Goal: Information Seeking & Learning: Learn about a topic

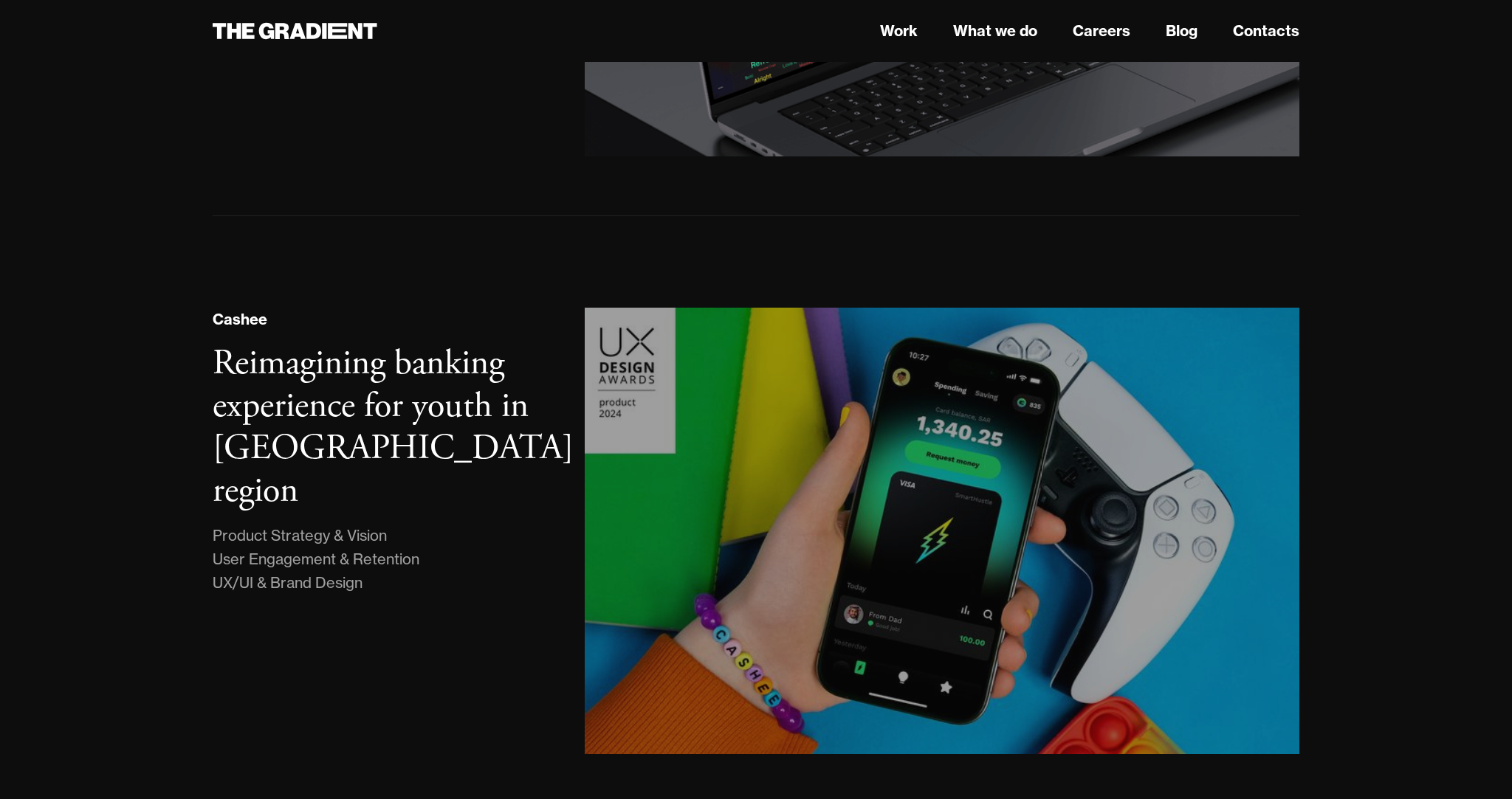
scroll to position [835, 0]
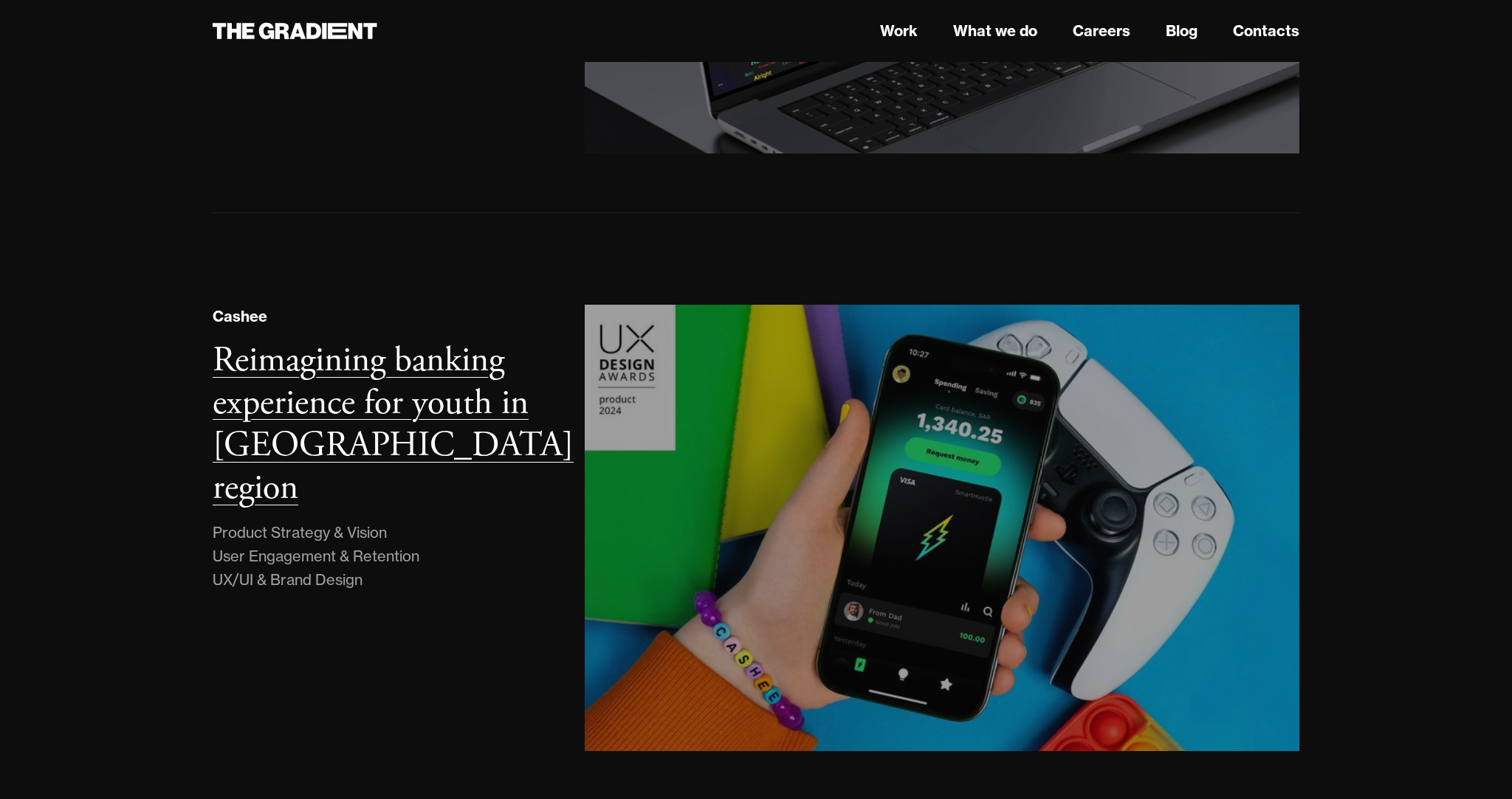
click at [713, 455] on img at bounding box center [942, 528] width 729 height 455
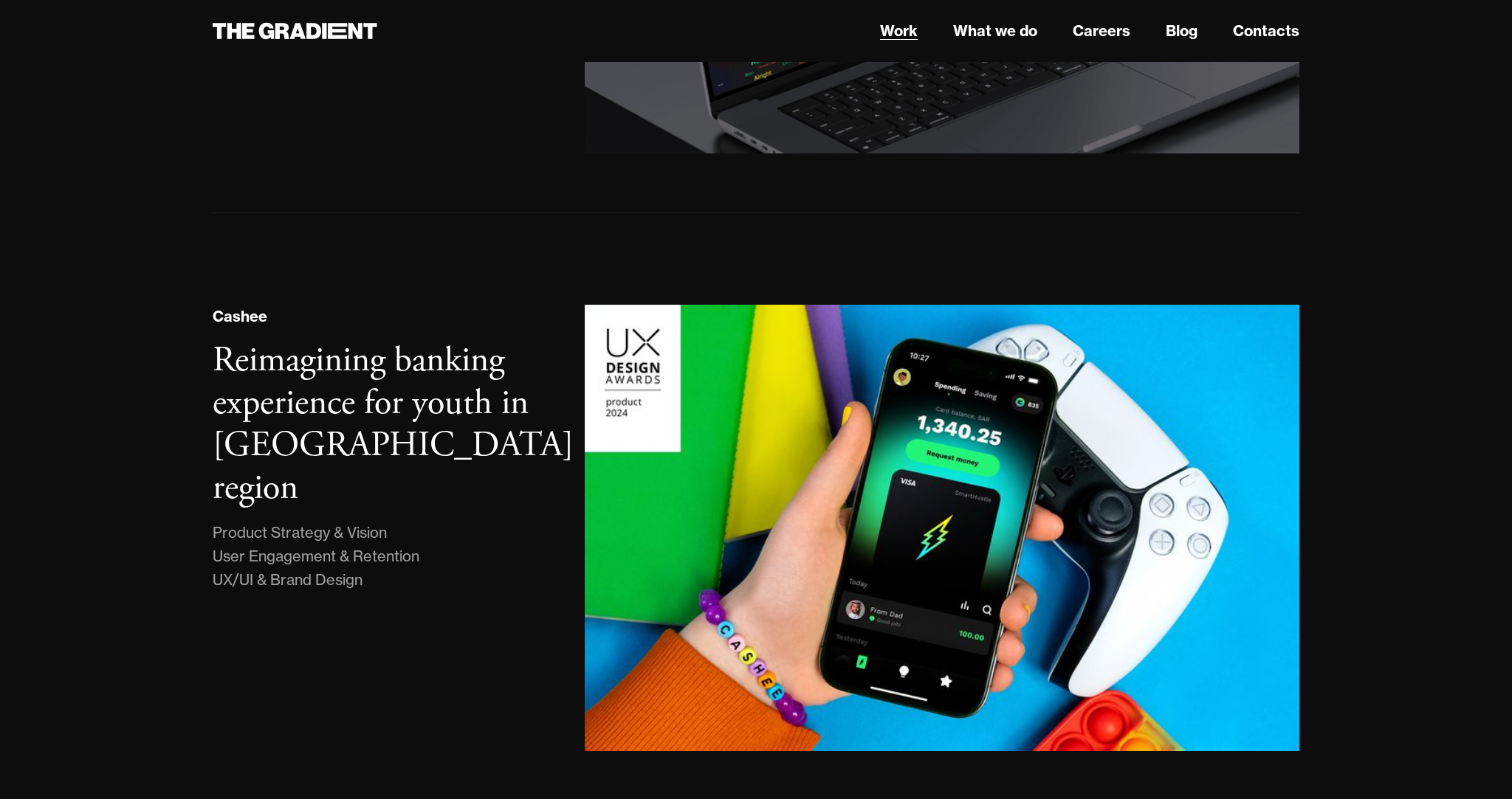
click at [901, 34] on link "Work" at bounding box center [899, 31] width 38 height 22
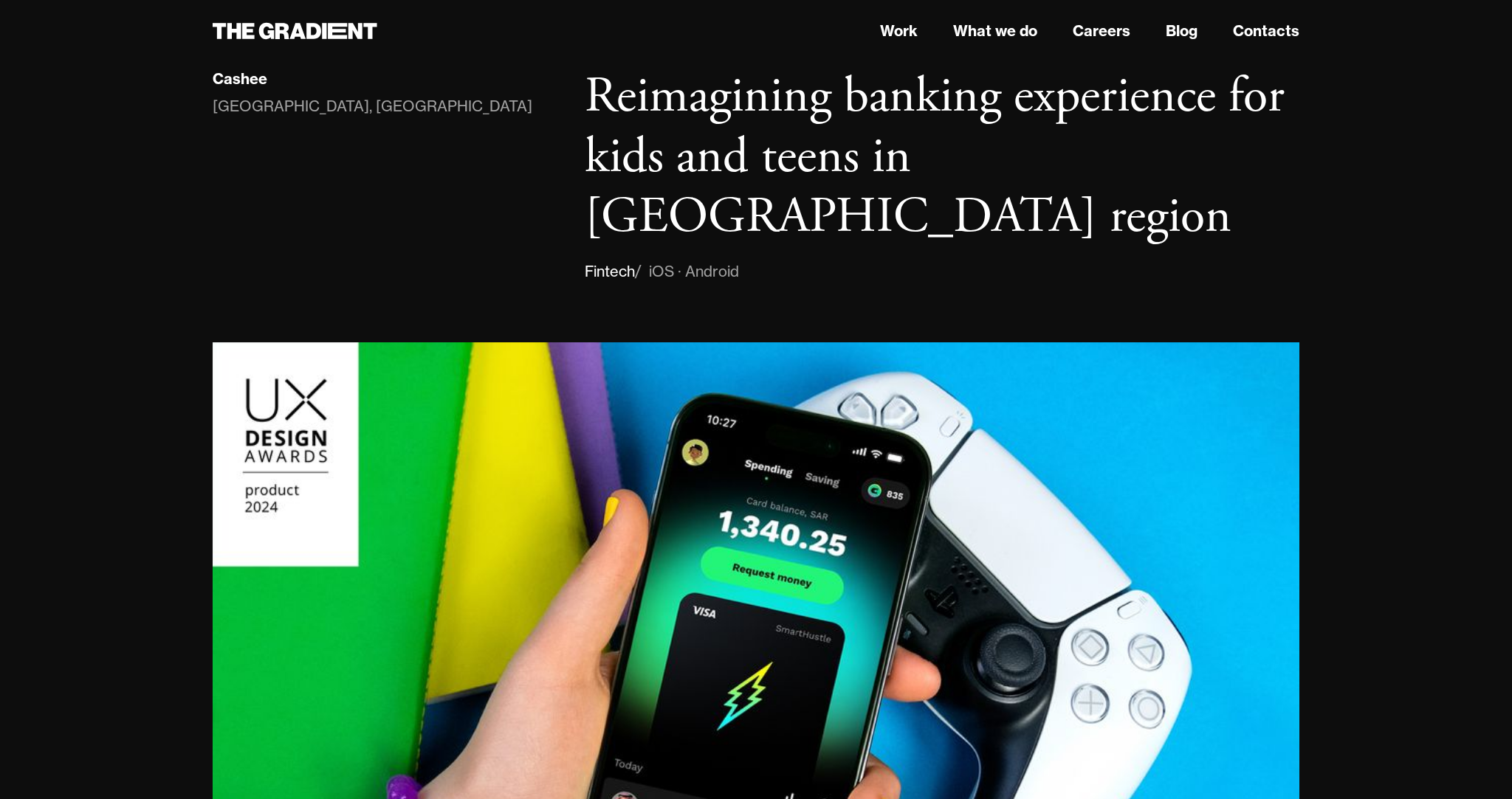
scroll to position [45, 0]
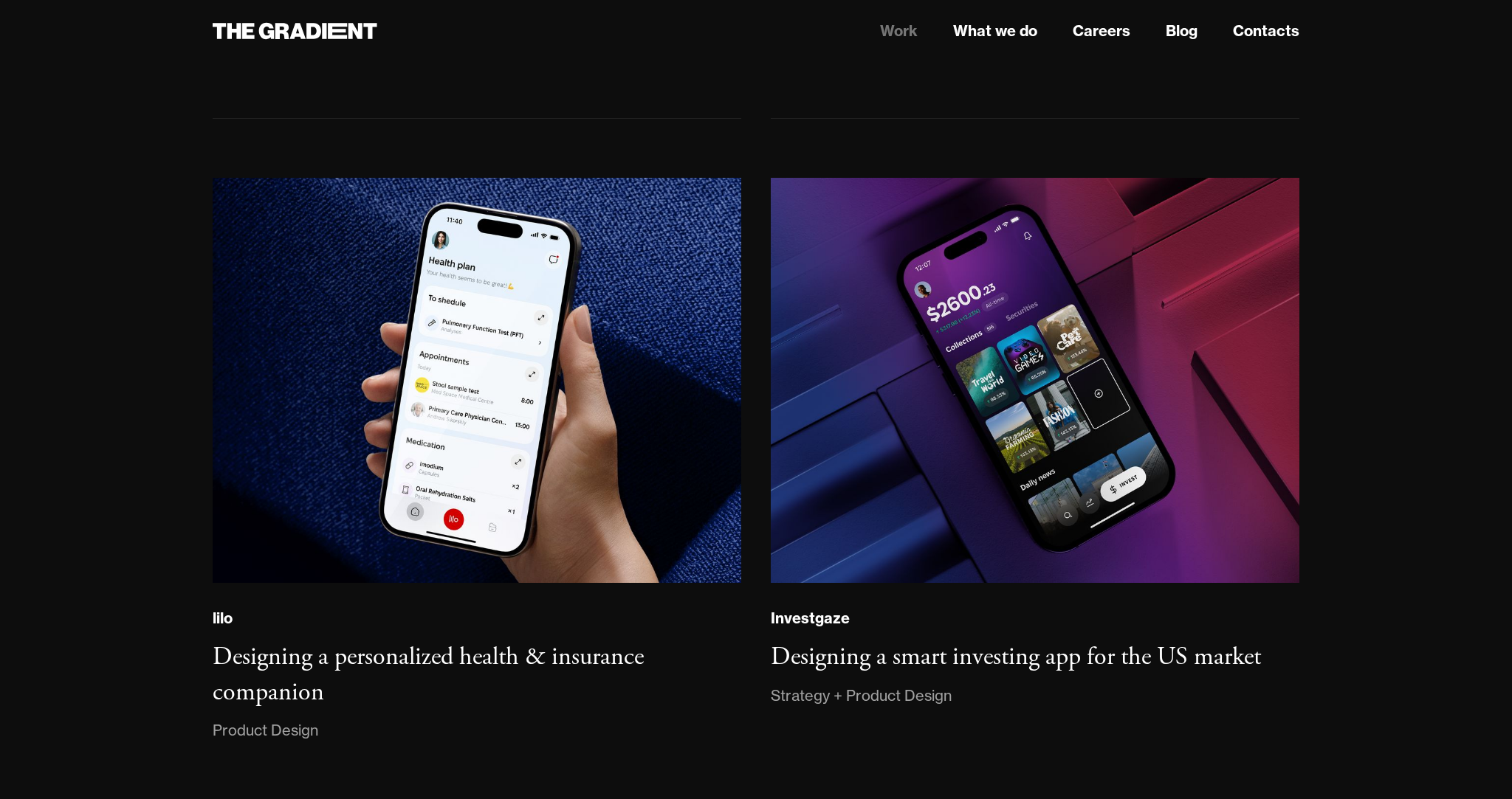
scroll to position [1471, 0]
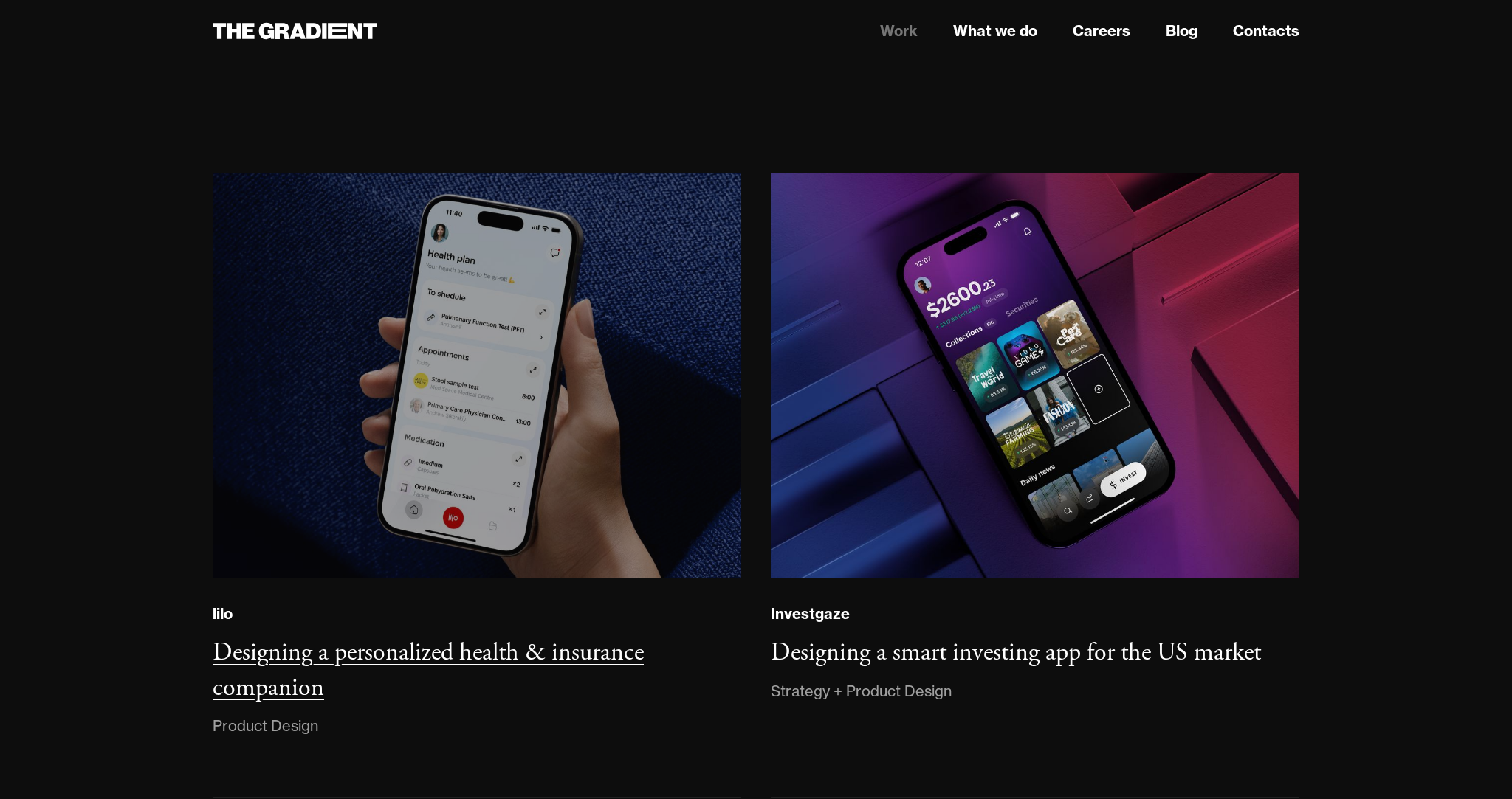
click at [592, 445] on img at bounding box center [477, 376] width 539 height 413
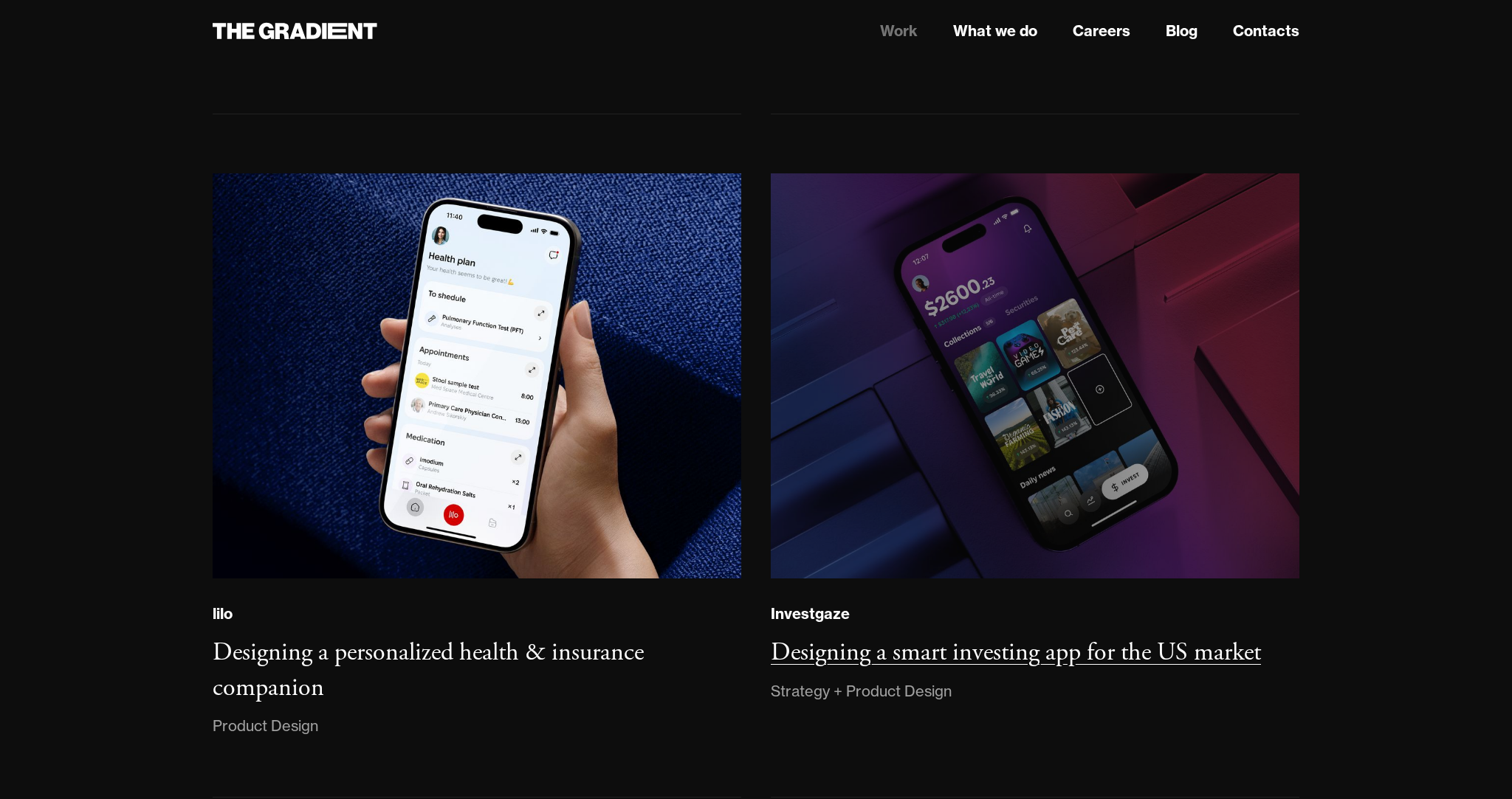
click at [1162, 405] on img at bounding box center [1035, 376] width 539 height 413
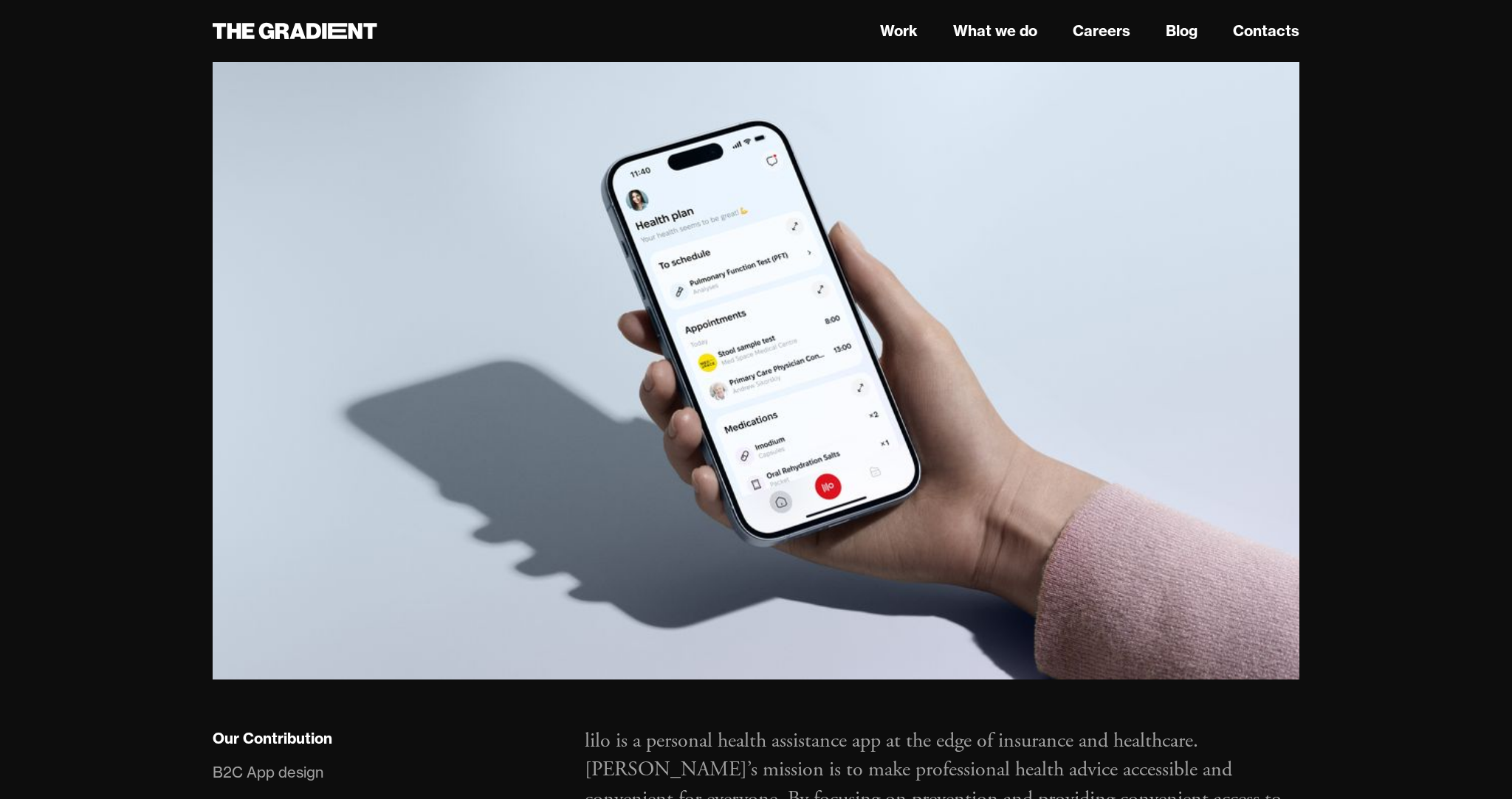
scroll to position [320, 0]
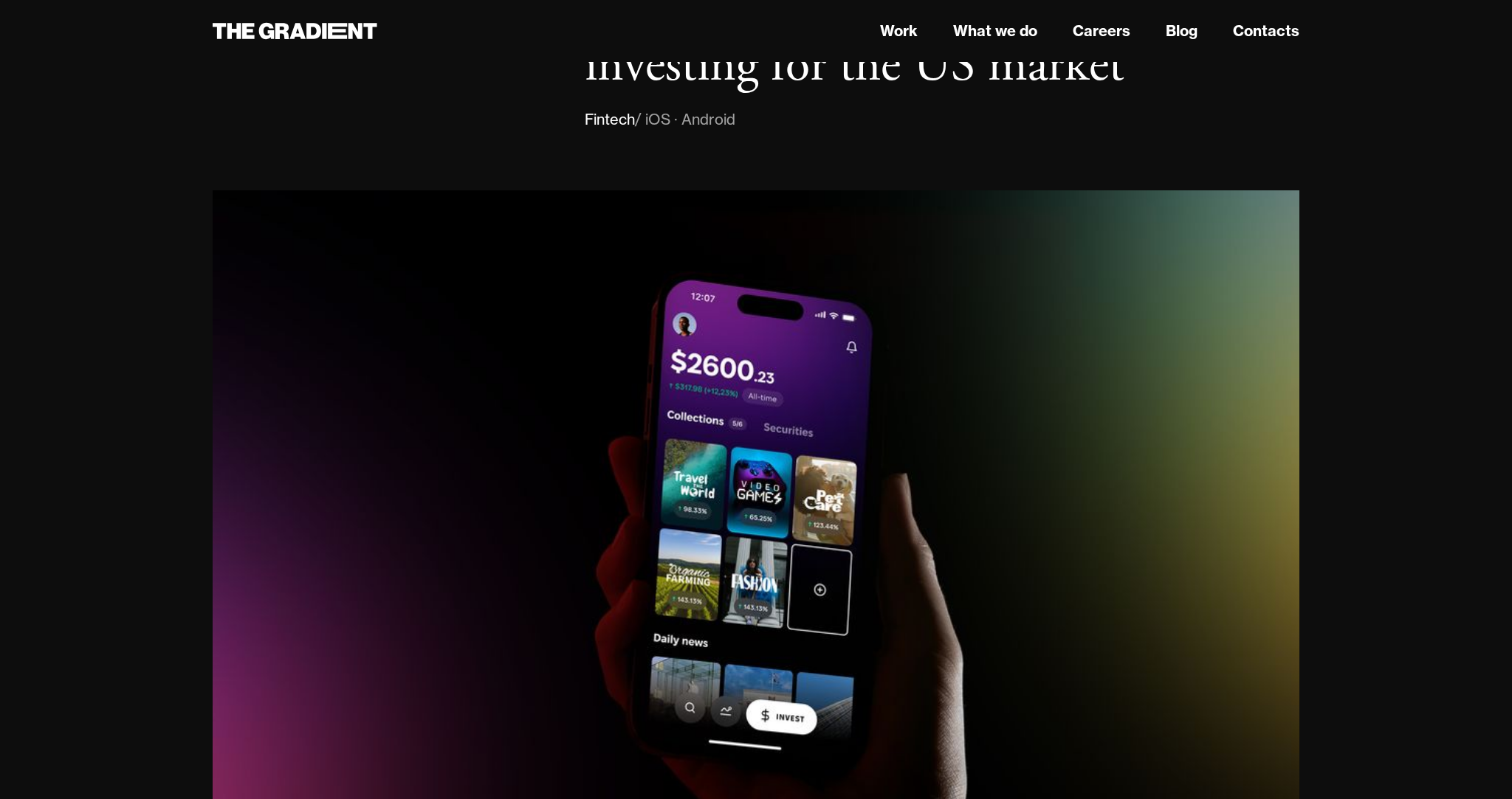
scroll to position [143, 0]
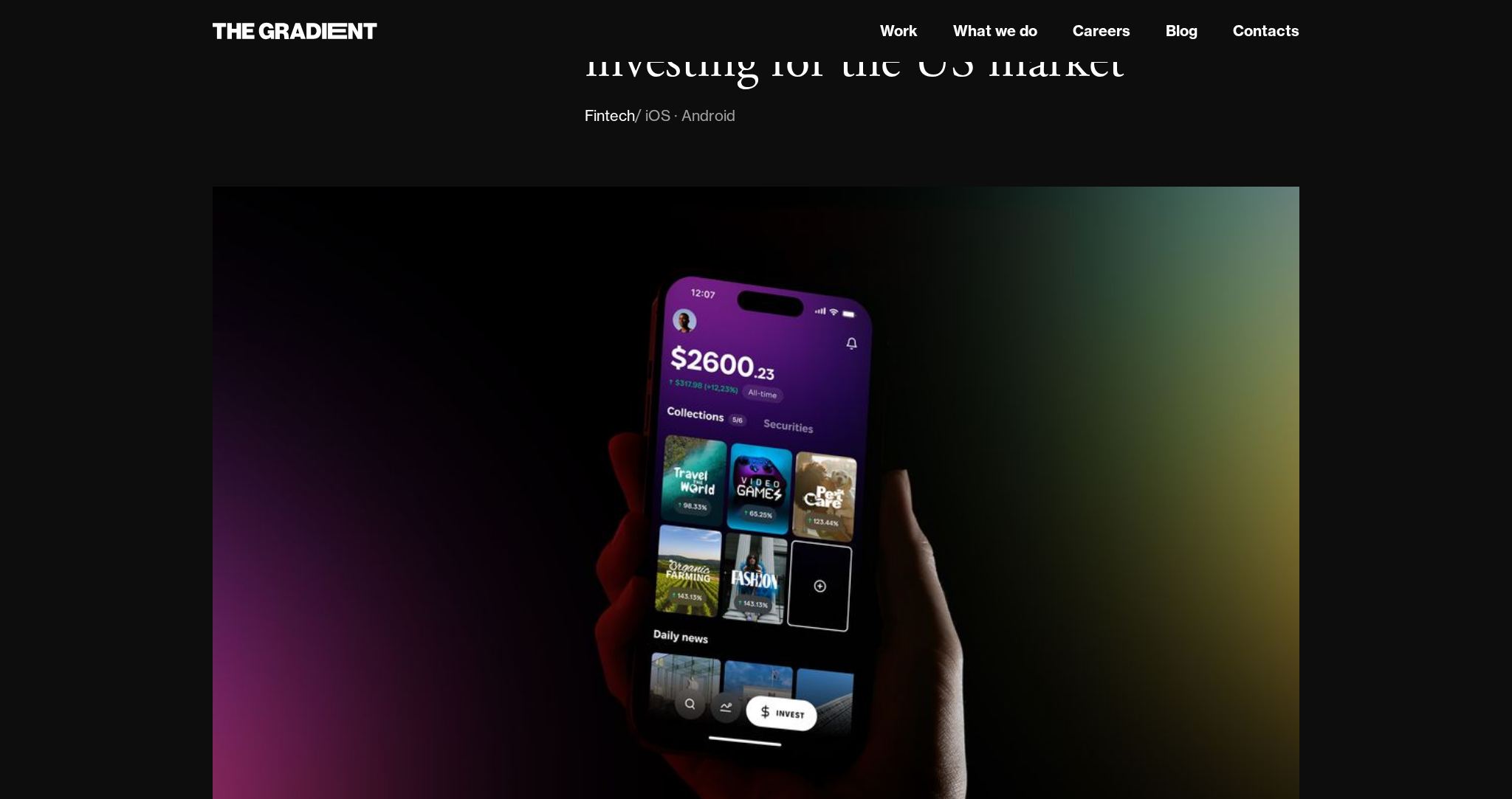
drag, startPoint x: 0, startPoint y: 0, endPoint x: 1436, endPoint y: 0, distance: 1436.0
